Goal: Navigation & Orientation: Find specific page/section

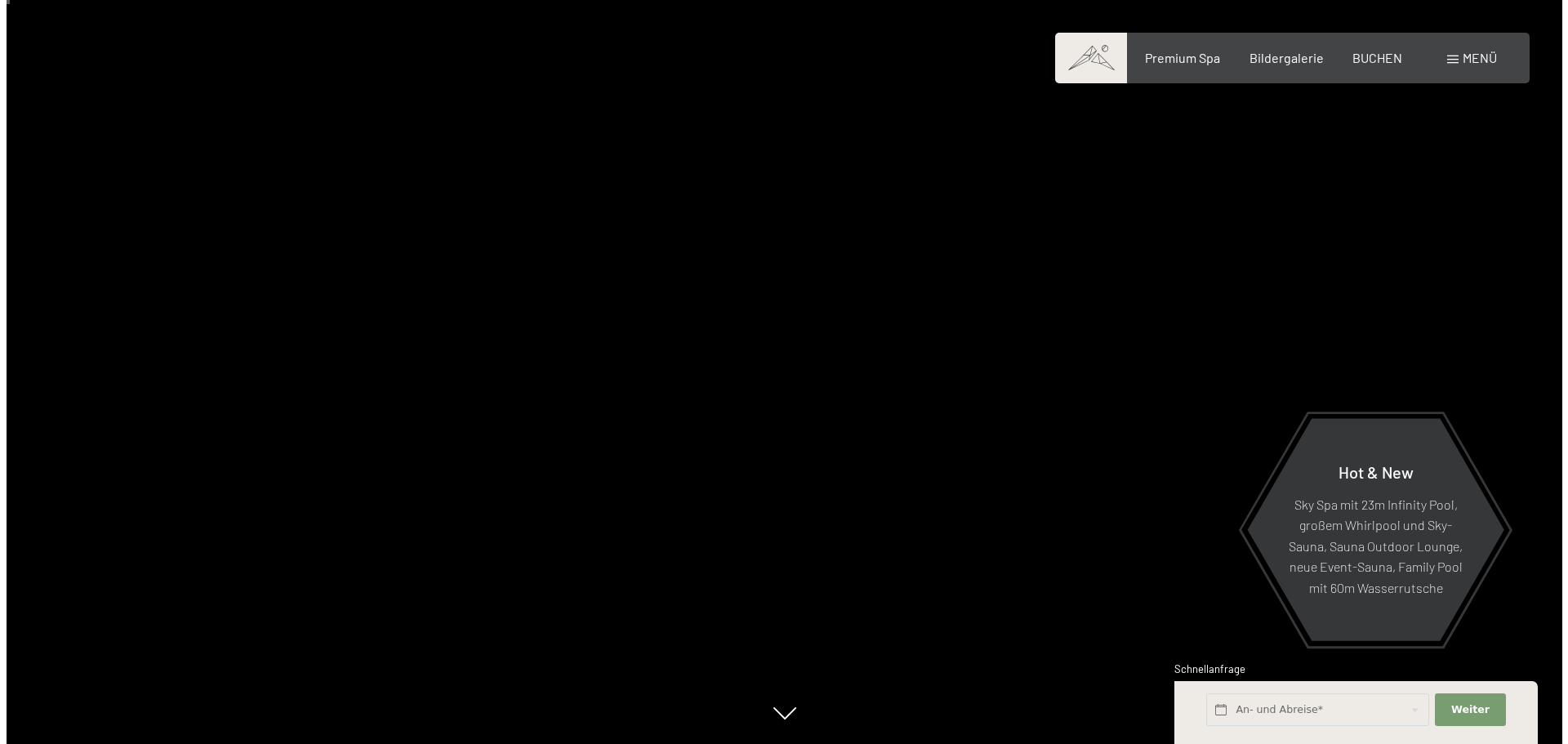
scroll to position [82, 0]
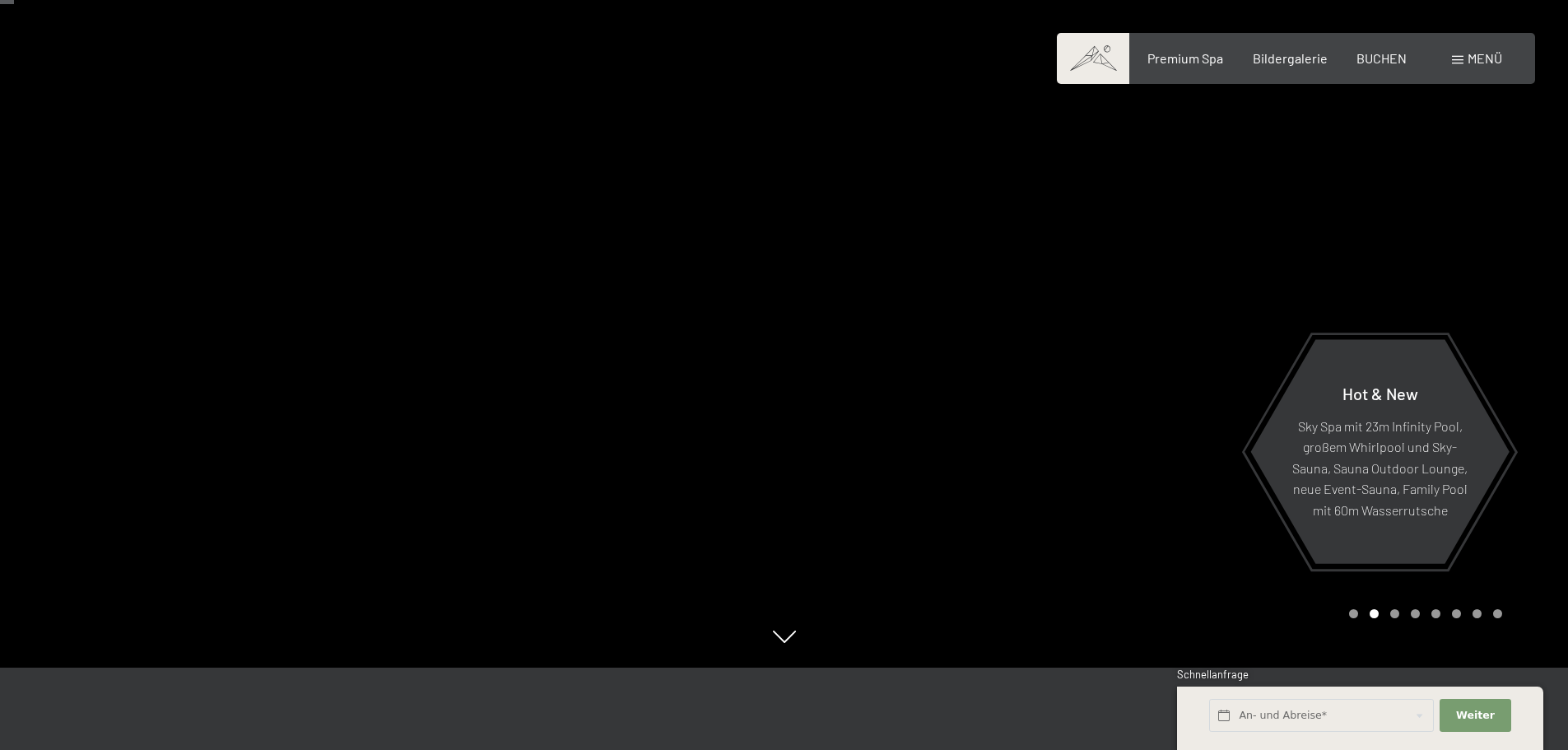
click at [1488, 56] on span "Menü" at bounding box center [1485, 58] width 35 height 16
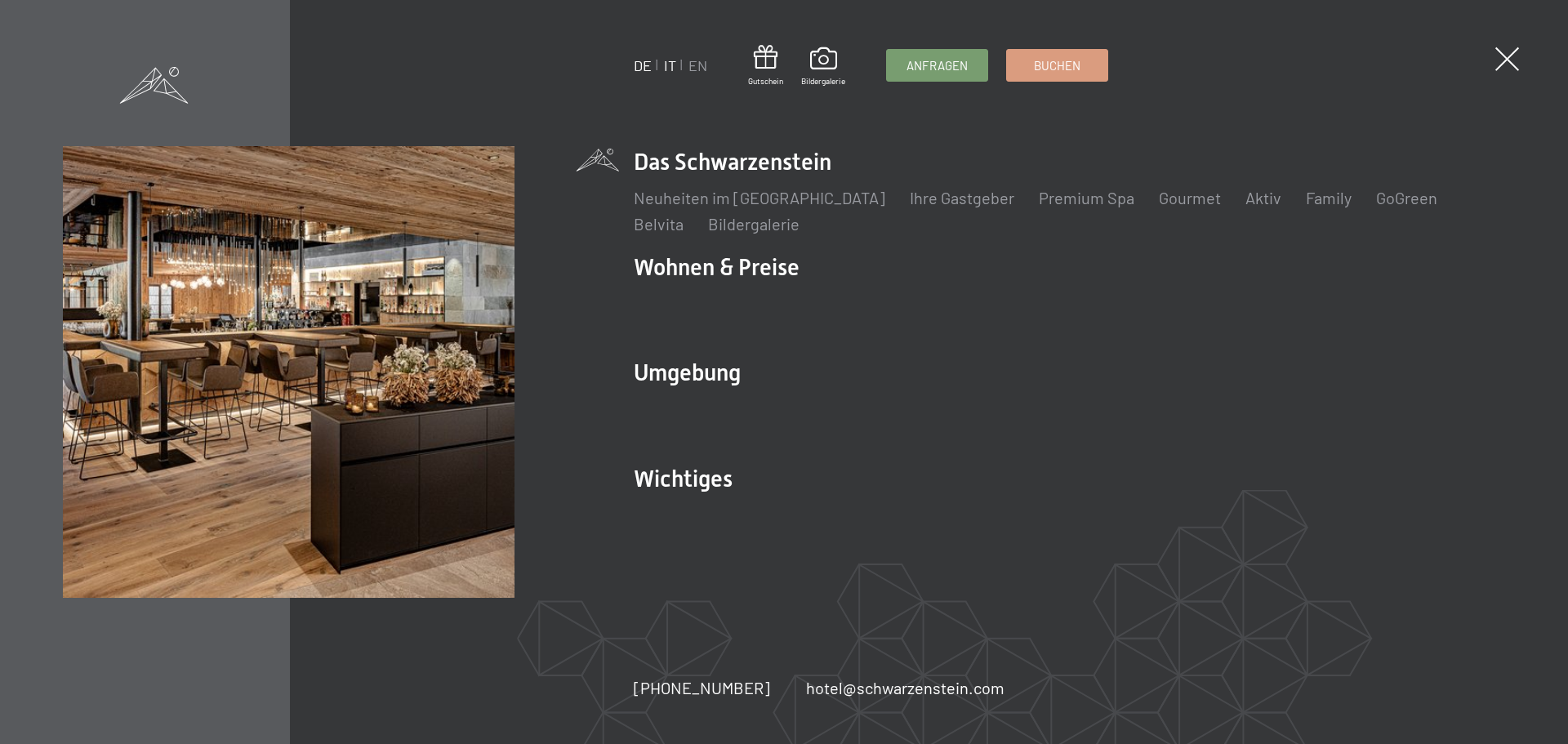
click at [671, 67] on link "IT" at bounding box center [670, 65] width 13 height 18
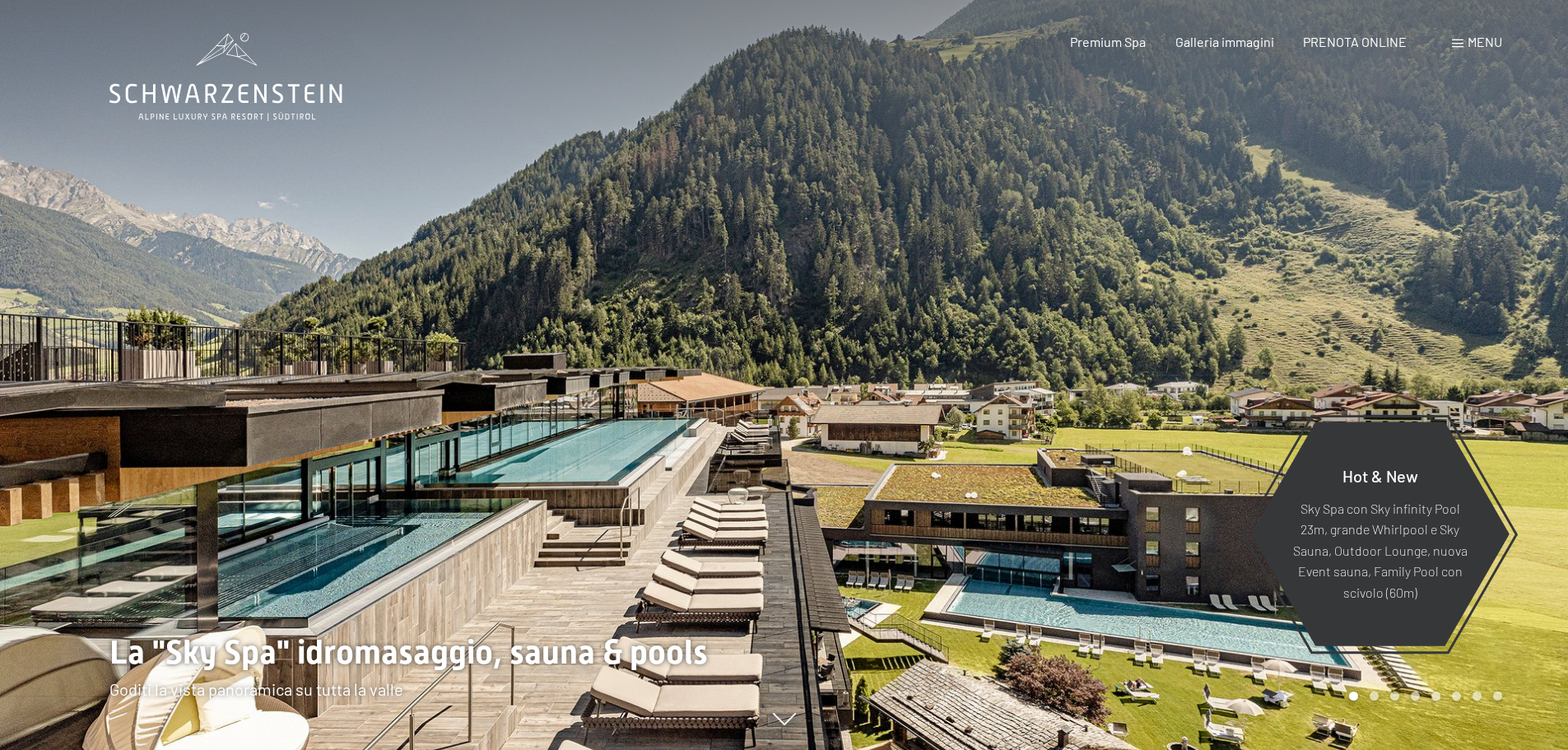
click at [1472, 40] on span "Menu" at bounding box center [1485, 42] width 35 height 16
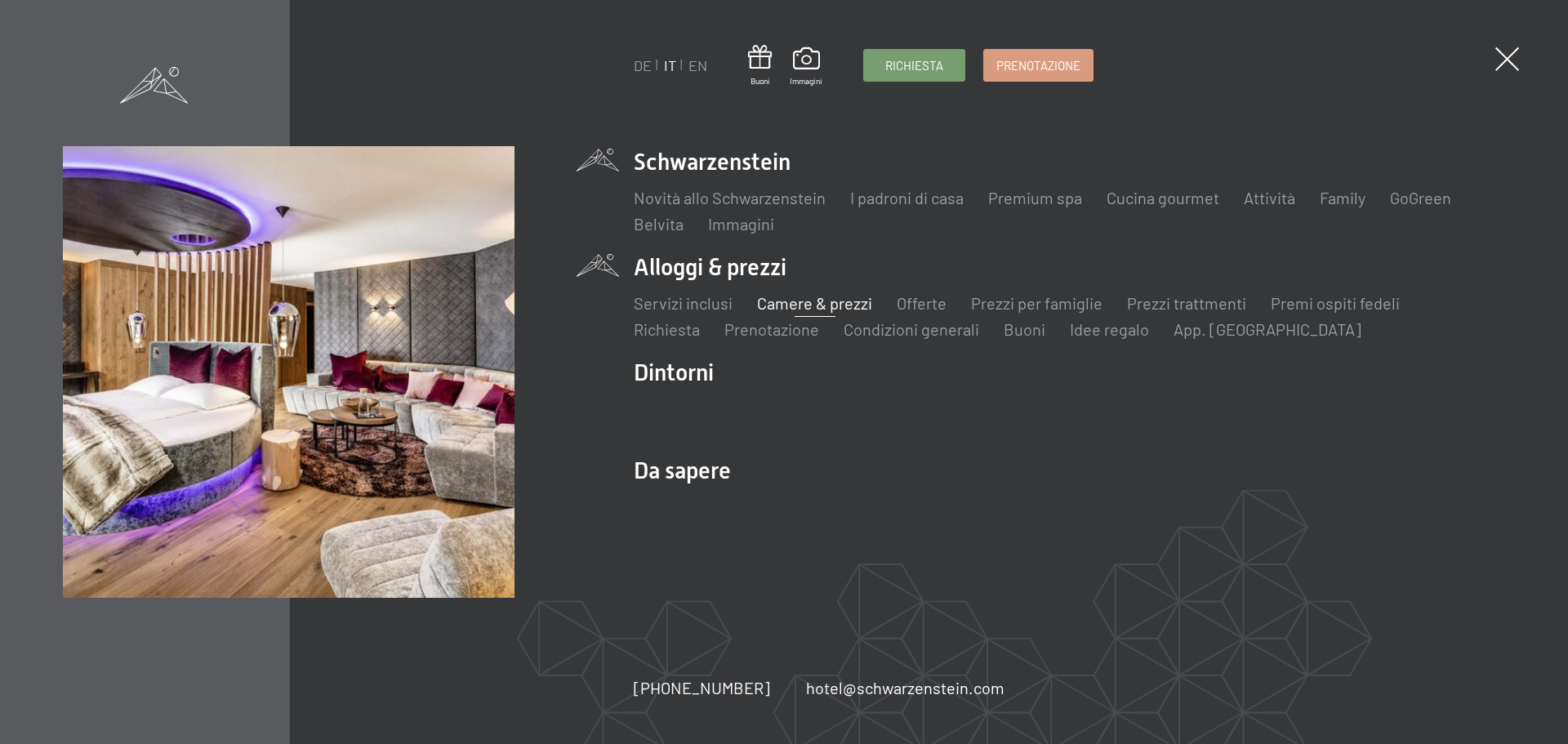
click at [770, 299] on link "Camere & prezzi" at bounding box center [814, 303] width 115 height 19
